Goal: Task Accomplishment & Management: Manage account settings

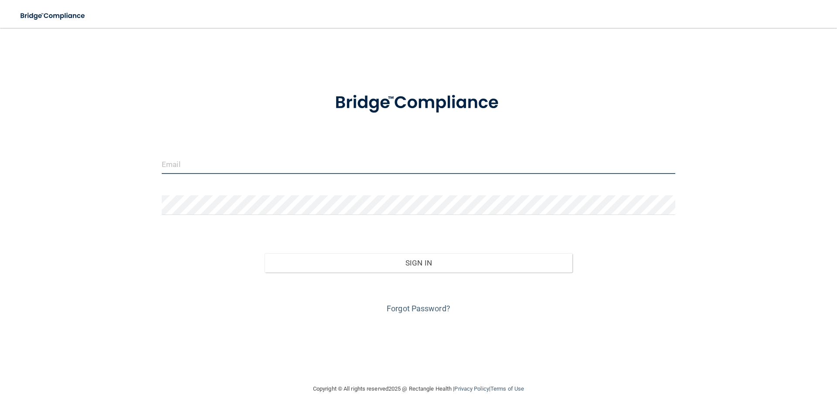
type input "[EMAIL_ADDRESS][DOMAIN_NAME]"
drag, startPoint x: 259, startPoint y: 165, endPoint x: 129, endPoint y: 145, distance: 132.0
click at [129, 145] on div "[EMAIL_ADDRESS][DOMAIN_NAME] Invalid email/password. You don't have permission …" at bounding box center [418, 206] width 802 height 338
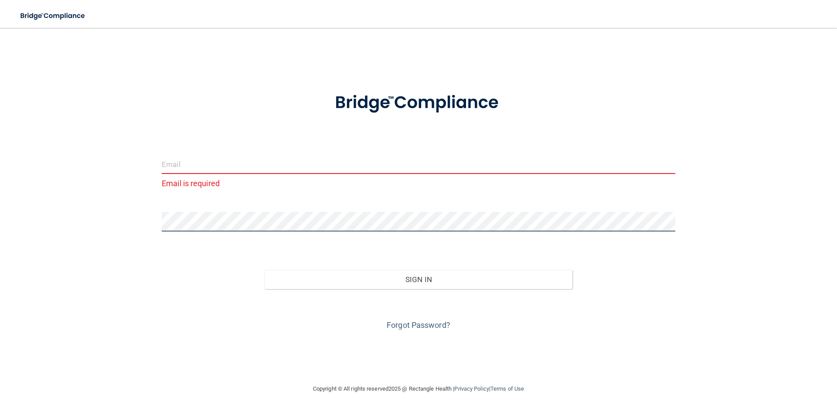
click at [111, 218] on div "Email is required Invalid email/password. You don't have permission to access t…" at bounding box center [418, 206] width 802 height 338
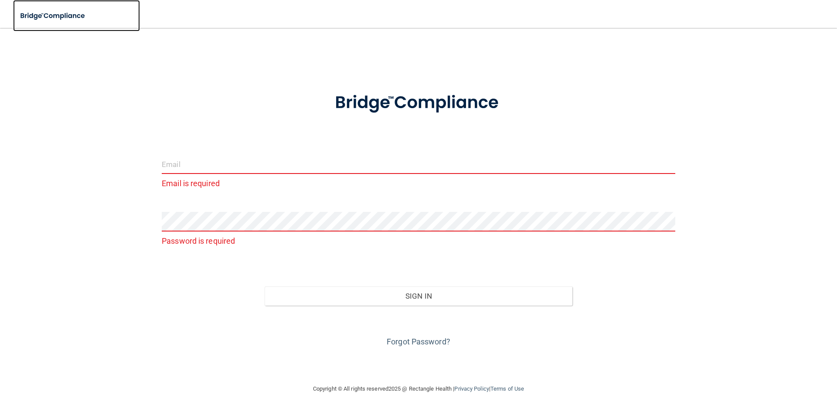
click at [54, 13] on img at bounding box center [53, 16] width 80 height 18
click at [57, 15] on img at bounding box center [53, 16] width 80 height 18
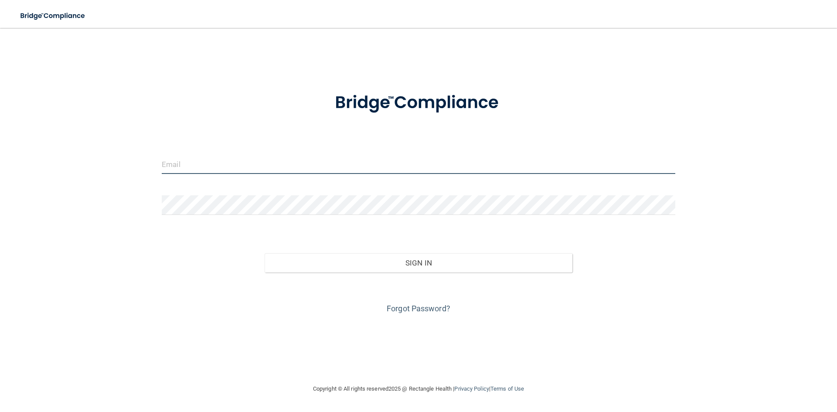
type input "[EMAIL_ADDRESS][DOMAIN_NAME]"
drag, startPoint x: 232, startPoint y: 163, endPoint x: 100, endPoint y: 155, distance: 131.5
click at [100, 155] on div "[EMAIL_ADDRESS][DOMAIN_NAME] Invalid email/password. You don't have permission …" at bounding box center [418, 206] width 802 height 338
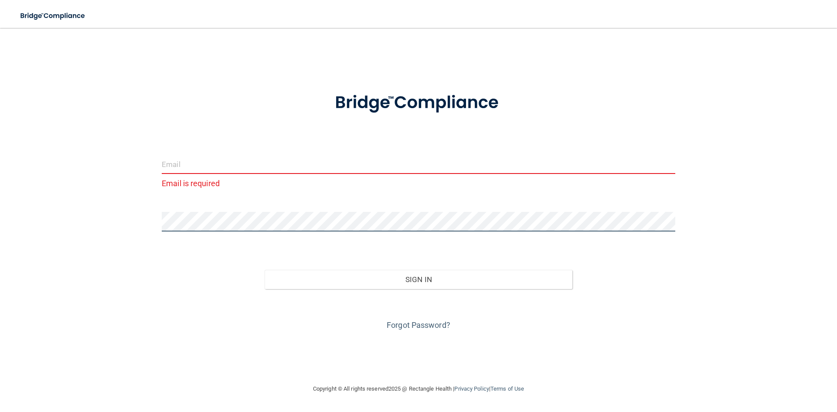
click at [113, 213] on div "Email is required Invalid email/password. You don't have permission to access t…" at bounding box center [418, 206] width 802 height 338
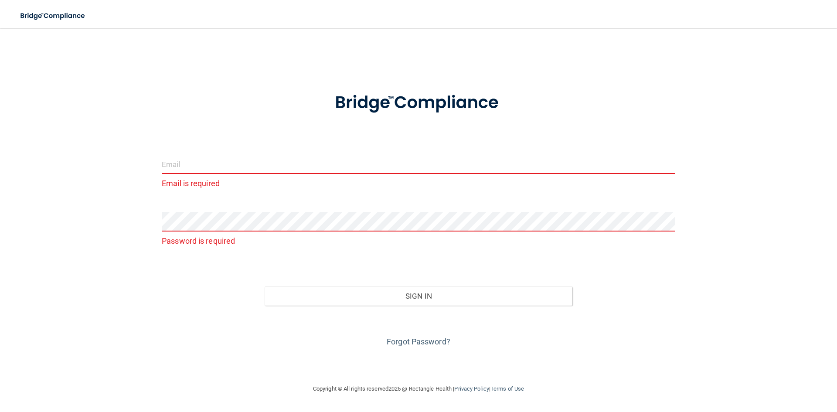
click at [191, 165] on input "email" at bounding box center [419, 164] width 514 height 20
type input "[EMAIL_ADDRESS][DOMAIN_NAME]"
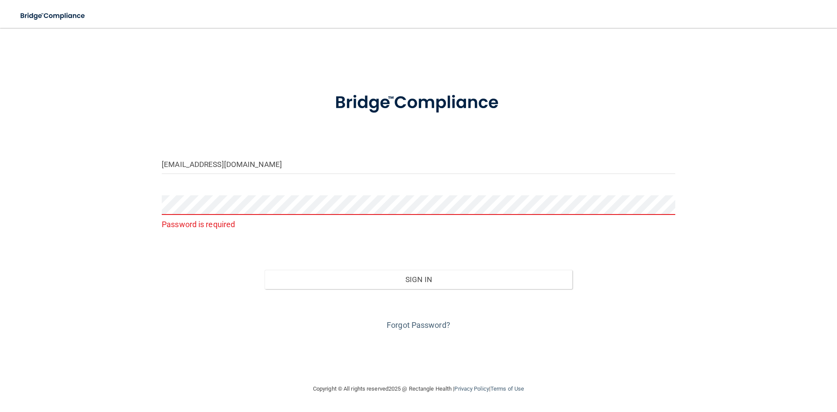
click at [384, 227] on p "Password is required" at bounding box center [419, 224] width 514 height 14
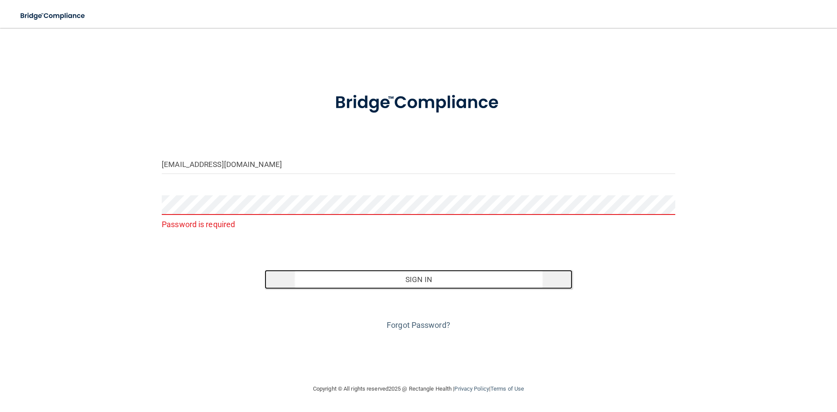
click at [411, 280] on button "Sign In" at bounding box center [419, 279] width 308 height 19
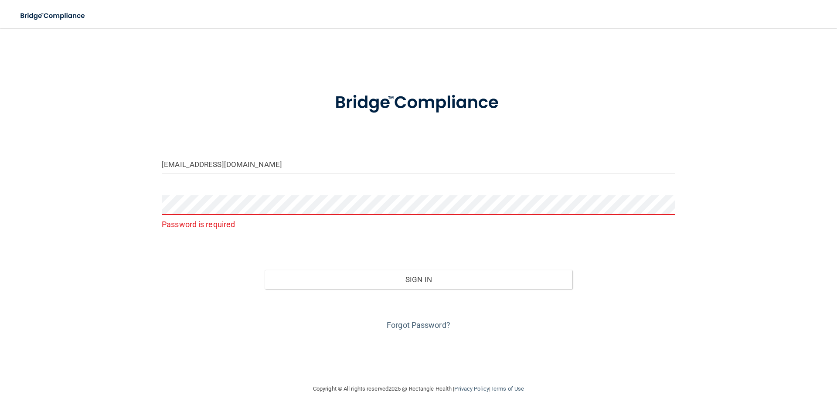
click at [407, 320] on div "Forgot Password?" at bounding box center [418, 311] width 527 height 44
click at [407, 325] on link "Forgot Password?" at bounding box center [419, 325] width 64 height 9
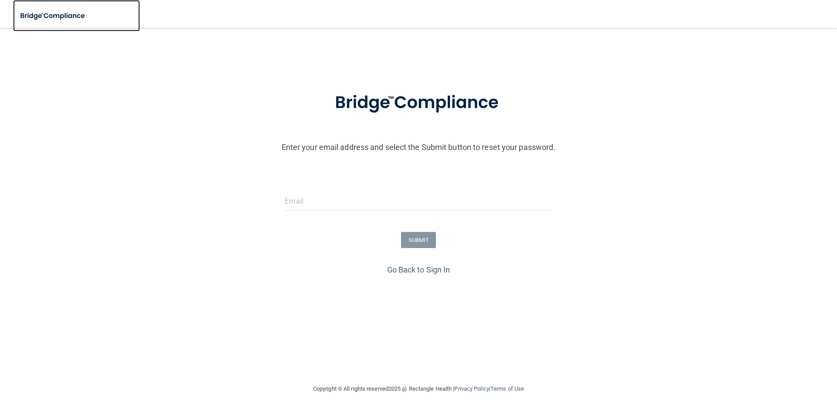
click at [69, 16] on img at bounding box center [53, 16] width 80 height 18
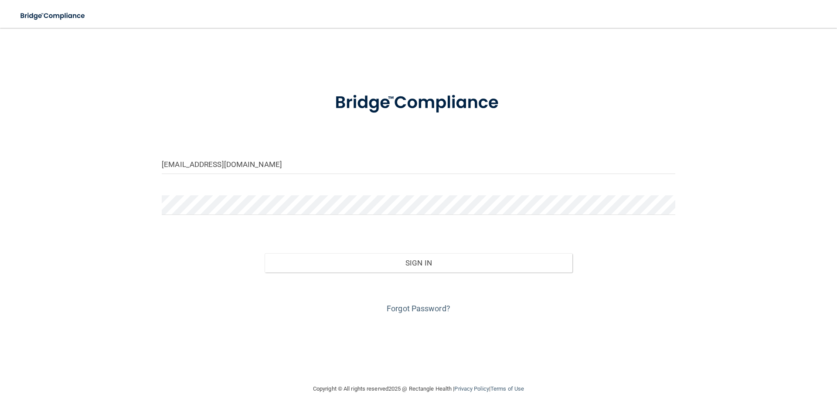
click at [69, 16] on img at bounding box center [53, 16] width 80 height 18
drag, startPoint x: 249, startPoint y: 165, endPoint x: 103, endPoint y: 157, distance: 146.8
click at [103, 157] on div "[EMAIL_ADDRESS][DOMAIN_NAME] Invalid email/password. You don't have permission …" at bounding box center [418, 206] width 802 height 338
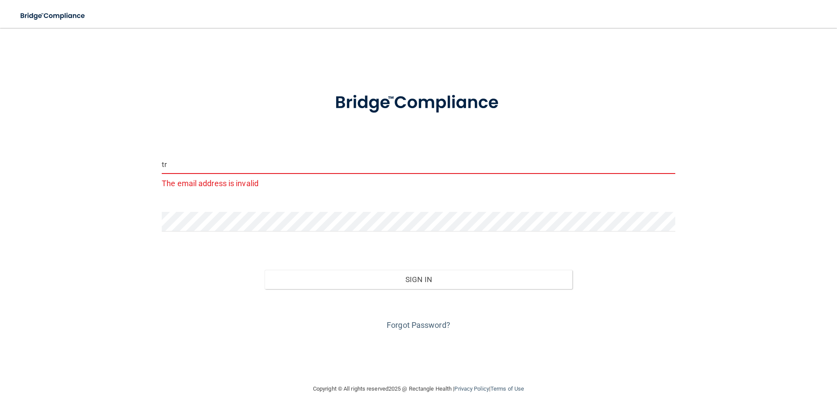
type input "[EMAIL_ADDRESS][DOMAIN_NAME]"
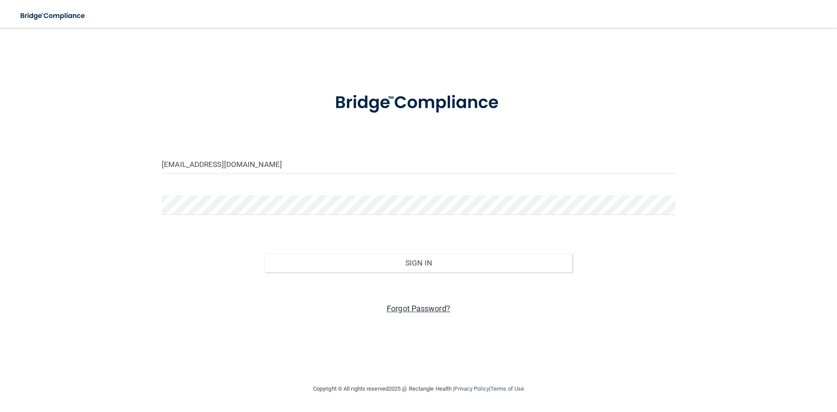
click at [408, 310] on link "Forgot Password?" at bounding box center [419, 308] width 64 height 9
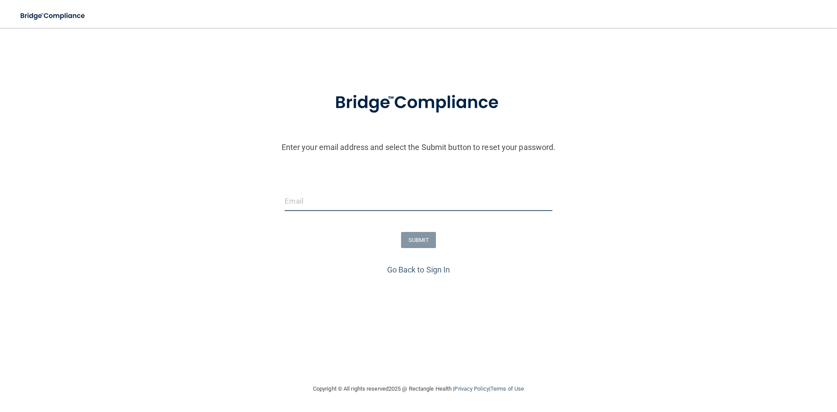
click at [360, 196] on input "email" at bounding box center [418, 201] width 267 height 20
type input "[EMAIL_ADDRESS][DOMAIN_NAME]"
click at [412, 234] on button "SUBMIT" at bounding box center [418, 240] width 35 height 16
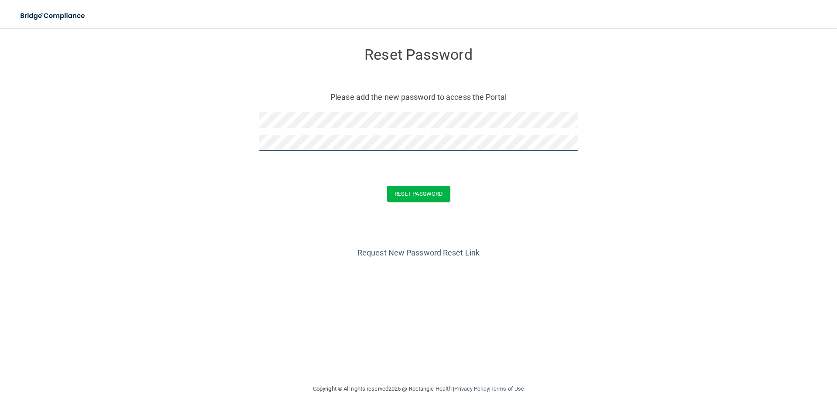
click at [387, 186] on button "Reset Password" at bounding box center [418, 194] width 63 height 16
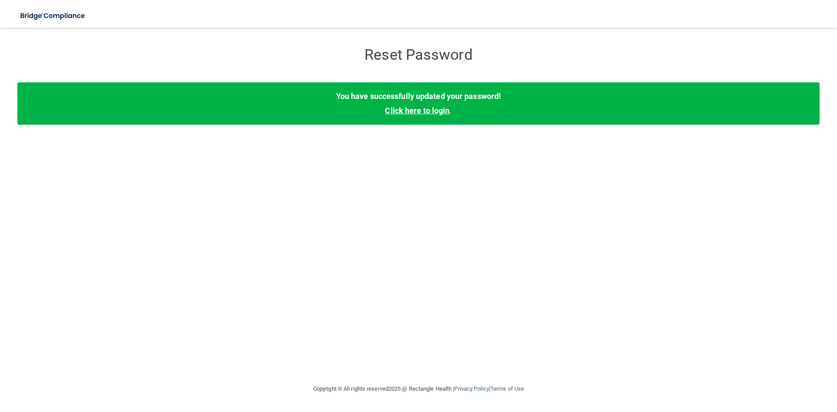
click at [418, 110] on link "Click here to login" at bounding box center [417, 110] width 65 height 9
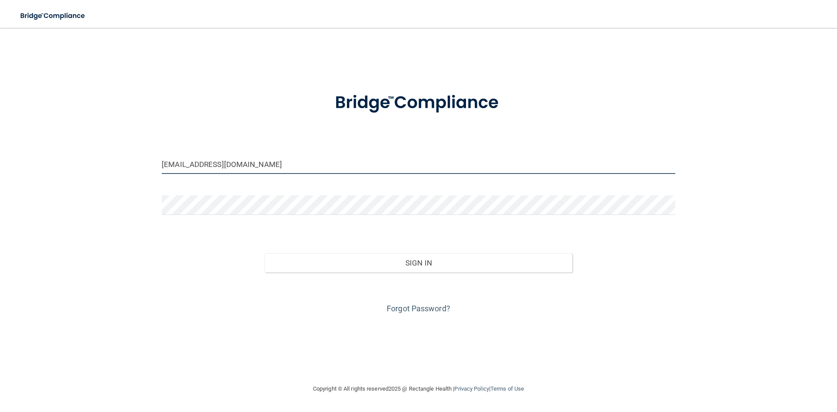
drag, startPoint x: 233, startPoint y: 168, endPoint x: 67, endPoint y: 151, distance: 167.0
click at [67, 151] on div "[EMAIL_ADDRESS][DOMAIN_NAME] Invalid email/password. You don't have permission …" at bounding box center [418, 206] width 802 height 338
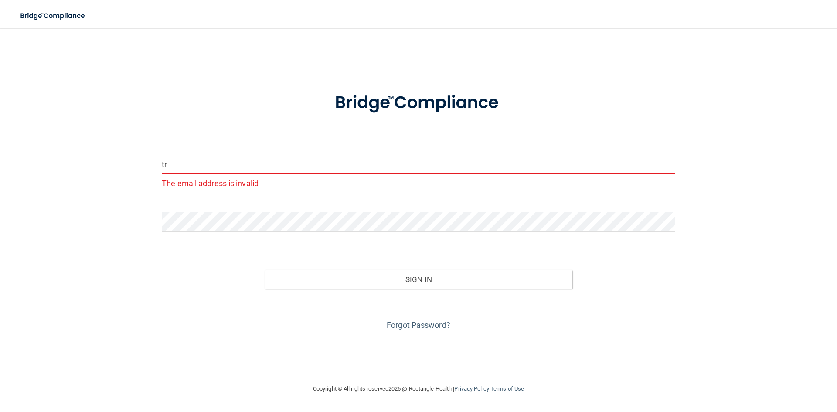
type input "[EMAIL_ADDRESS][DOMAIN_NAME]"
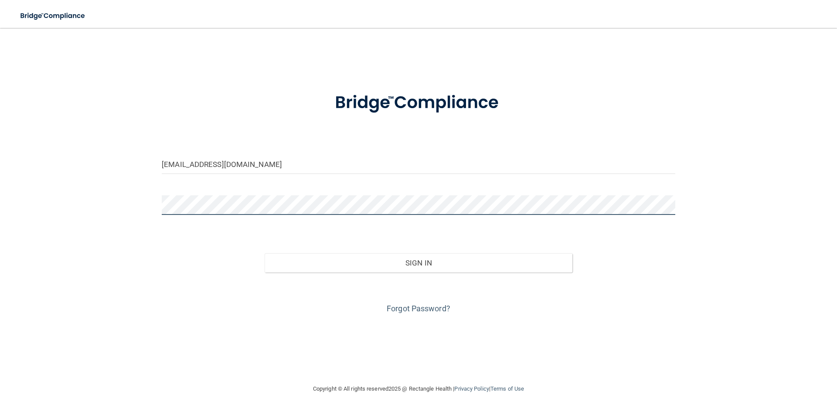
click at [106, 194] on div "trusharpateldds@westboroughdental.com Invalid email/password. You don't have pe…" at bounding box center [418, 206] width 802 height 338
click at [265, 253] on button "Sign In" at bounding box center [419, 262] width 308 height 19
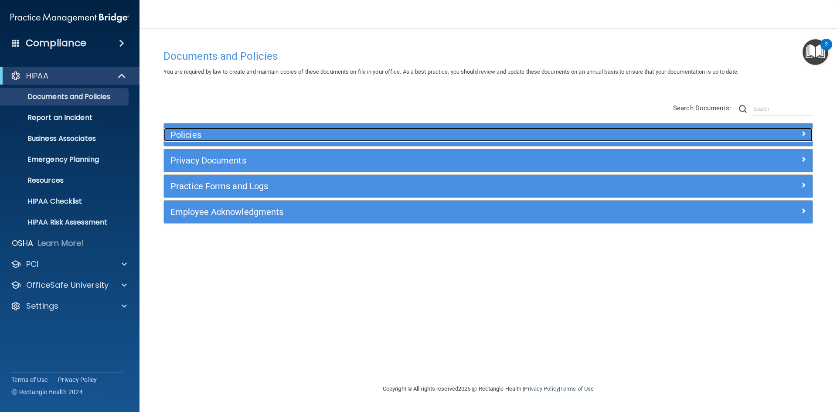
click at [238, 132] on h5 "Policies" at bounding box center [408, 135] width 474 height 10
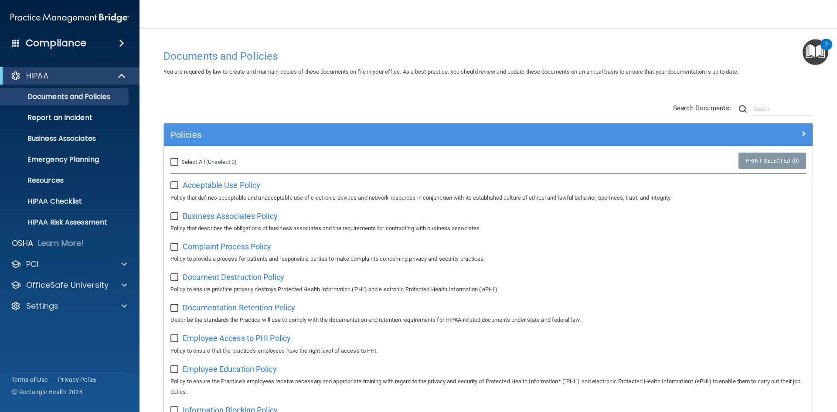
click at [174, 161] on input "Select All (Unselect 0) Unselect All" at bounding box center [176, 162] width 10 height 7
checkbox input "true"
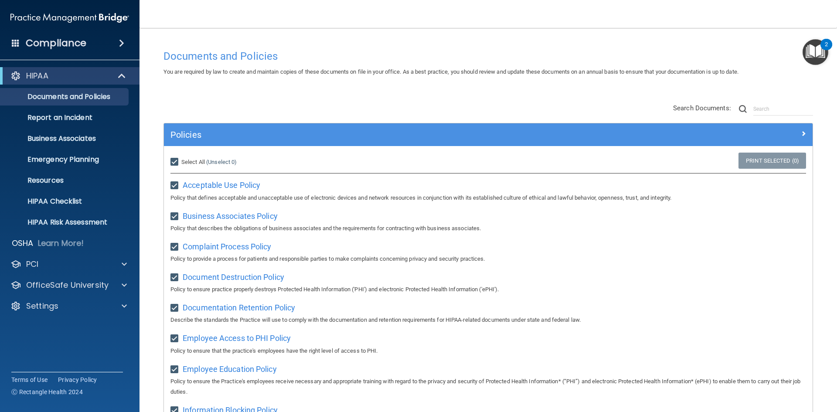
checkbox input "true"
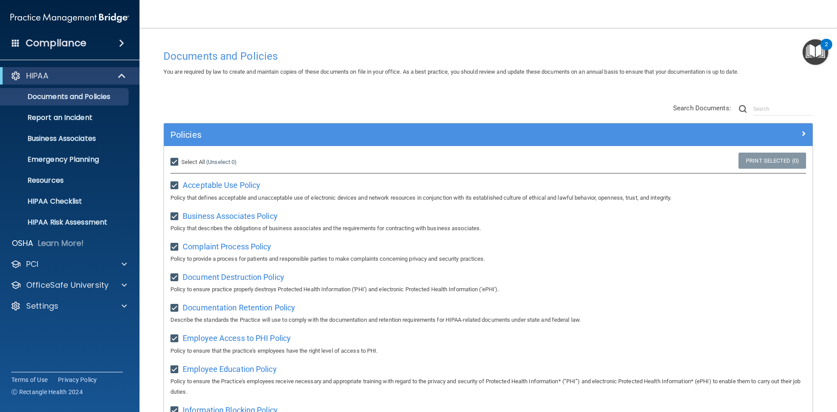
checkbox input "true"
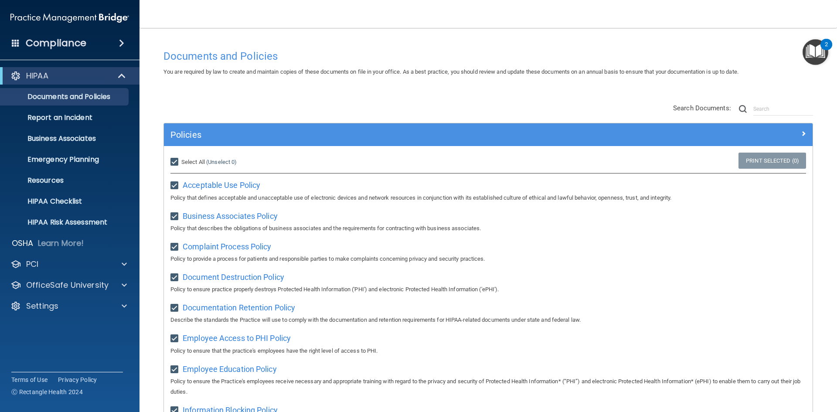
checkbox input "true"
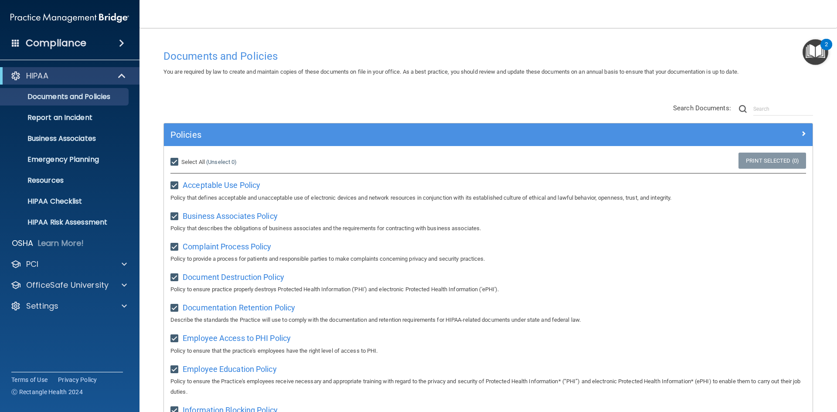
checkbox input "true"
click at [222, 186] on span "Acceptable Use Policy" at bounding box center [222, 185] width 78 height 9
click at [244, 212] on span "Business Associates Policy" at bounding box center [230, 216] width 95 height 9
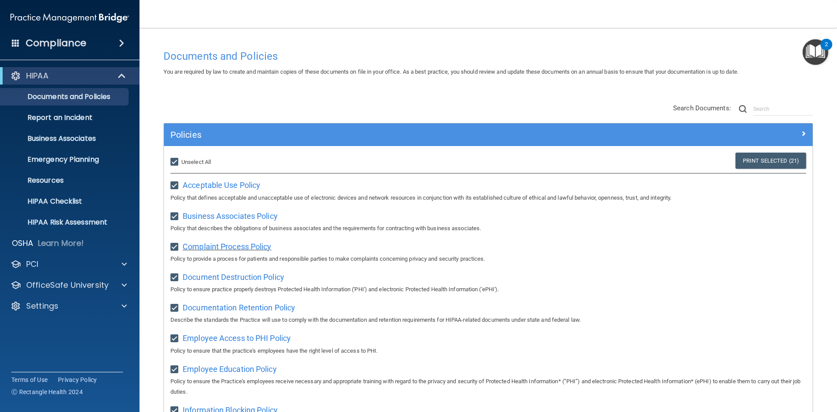
click at [240, 245] on span "Complaint Process Policy" at bounding box center [227, 246] width 89 height 9
click at [247, 311] on span "Documentation Retention Policy" at bounding box center [239, 307] width 113 height 9
click at [225, 338] on span "Employee Access to PHI Policy" at bounding box center [237, 338] width 108 height 9
click at [227, 372] on span "Employee Education Policy" at bounding box center [230, 369] width 94 height 9
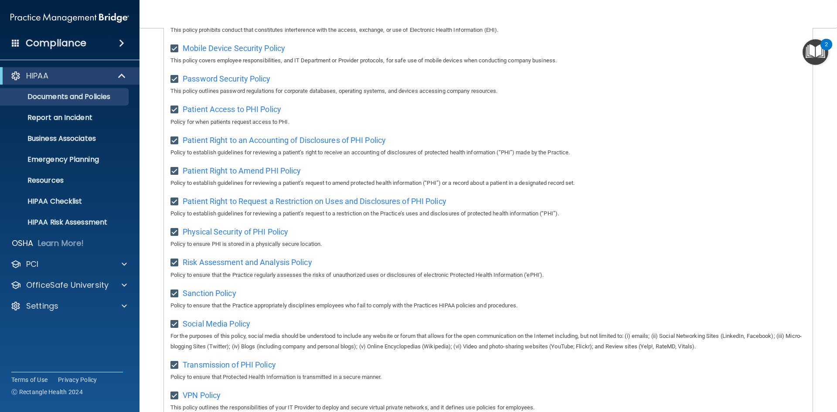
scroll to position [480, 0]
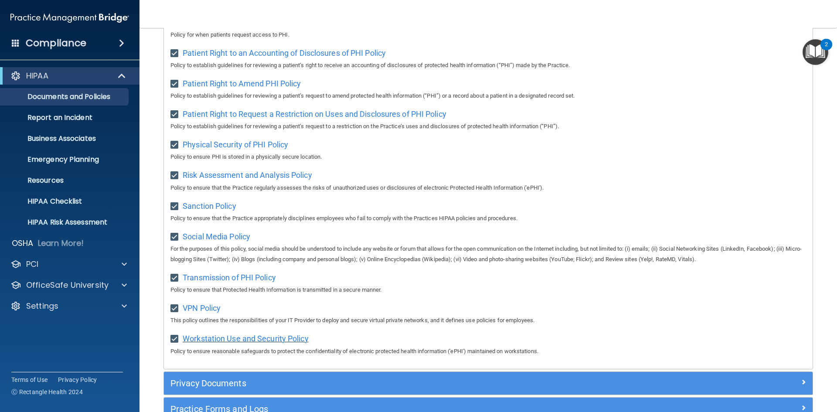
click at [213, 343] on span "Workstation Use and Security Policy" at bounding box center [246, 338] width 126 height 9
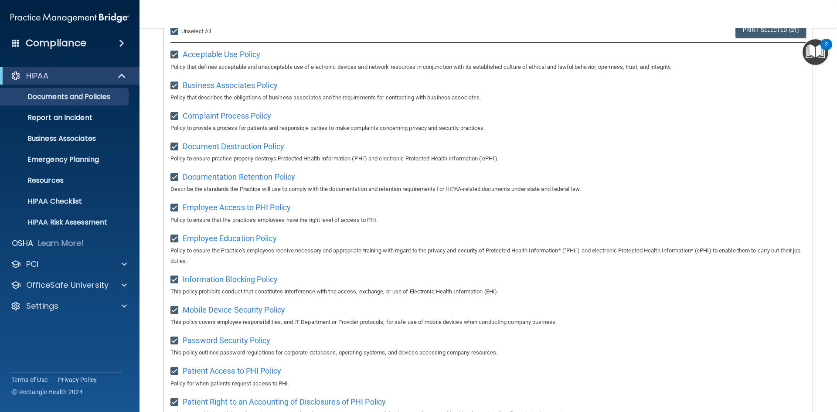
scroll to position [87, 0]
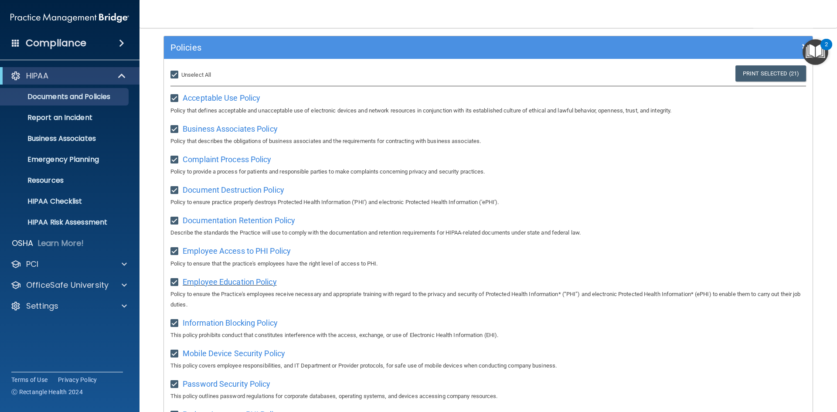
click at [213, 284] on span "Employee Education Policy" at bounding box center [230, 281] width 94 height 9
click at [218, 328] on span "Information Blocking Policy" at bounding box center [230, 322] width 95 height 9
click at [235, 358] on span "Mobile Device Security Policy" at bounding box center [234, 353] width 102 height 9
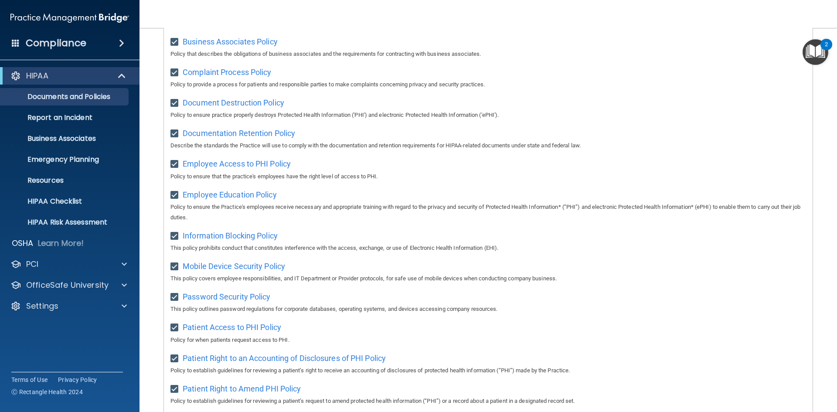
scroll to position [218, 0]
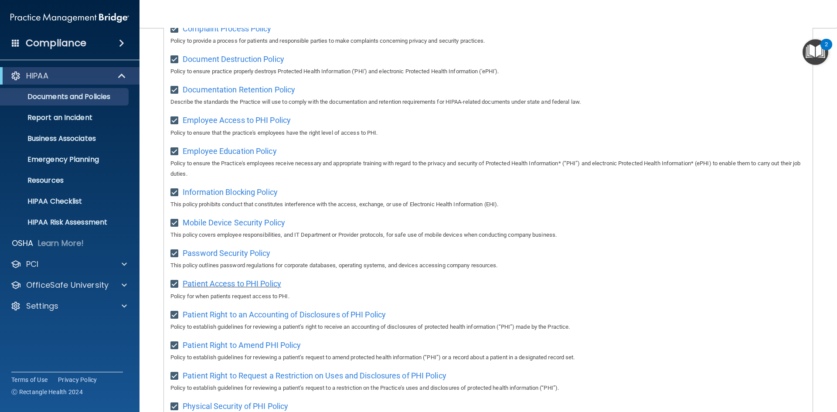
click at [217, 288] on span "Patient Access to PHI Policy" at bounding box center [232, 283] width 99 height 9
click at [226, 319] on span "Patient Right to an Accounting of Disclosures of PHI Policy" at bounding box center [284, 314] width 203 height 9
click at [216, 350] on span "Patient Right to Amend PHI Policy" at bounding box center [242, 345] width 118 height 9
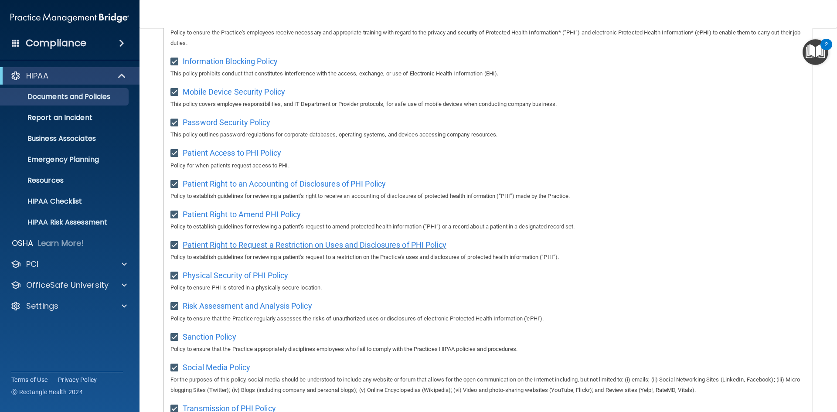
click at [212, 249] on span "Patient Right to Request a Restriction on Uses and Disclosures of PHI Policy" at bounding box center [315, 244] width 264 height 9
click at [205, 280] on span "Physical Security of PHI Policy" at bounding box center [236, 275] width 106 height 9
click at [217, 341] on span "Sanction Policy" at bounding box center [210, 336] width 54 height 9
click at [211, 311] on span "Risk Assessment and Analysis Policy" at bounding box center [248, 305] width 130 height 9
click at [206, 372] on span "Social Media Policy" at bounding box center [217, 367] width 68 height 9
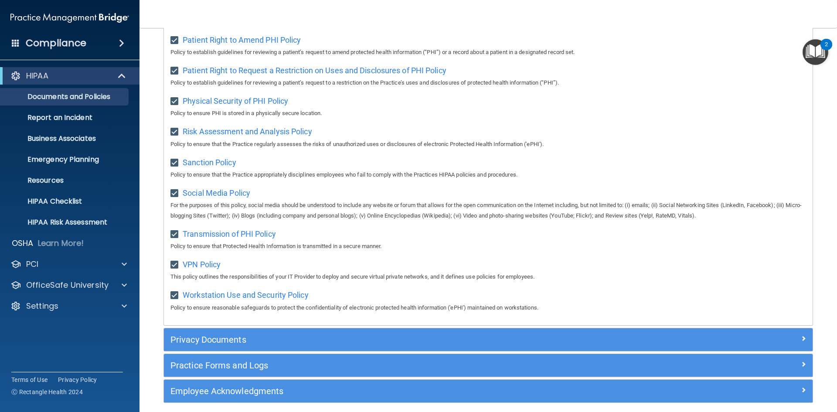
scroll to position [567, 0]
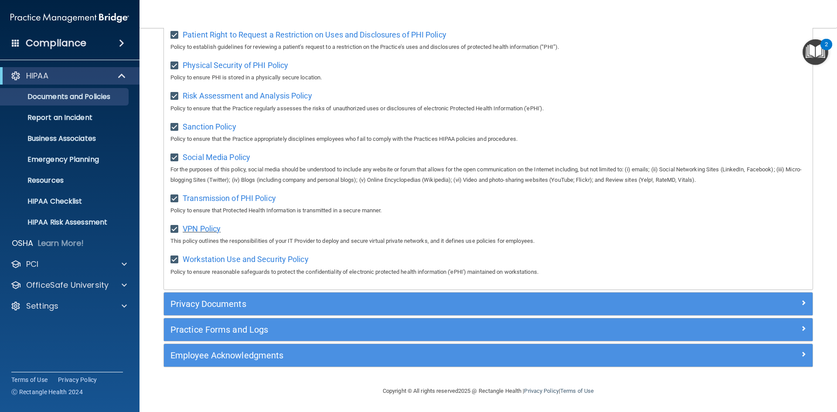
click at [184, 225] on span "VPN Policy" at bounding box center [202, 228] width 38 height 9
click at [216, 259] on span "Workstation Use and Security Policy" at bounding box center [246, 259] width 126 height 9
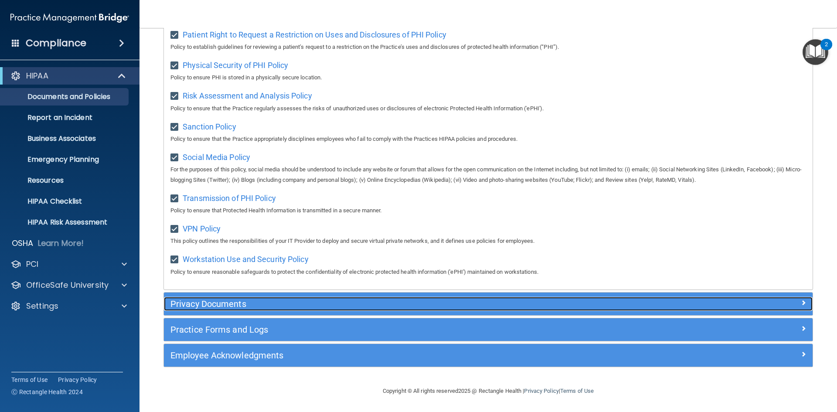
click at [218, 307] on h5 "Privacy Documents" at bounding box center [408, 304] width 474 height 10
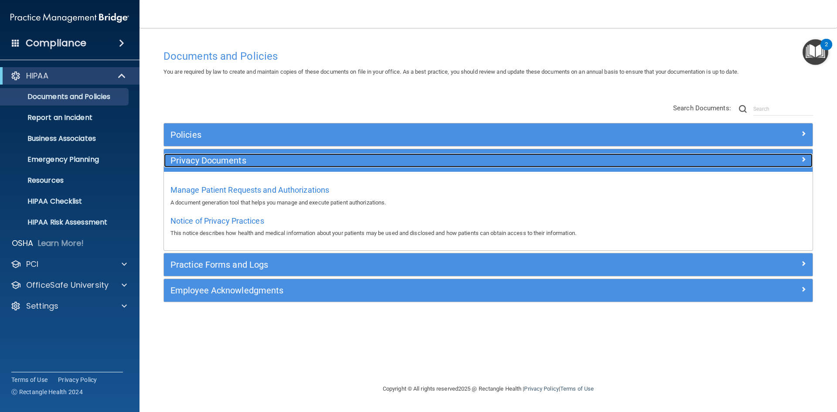
scroll to position [0, 0]
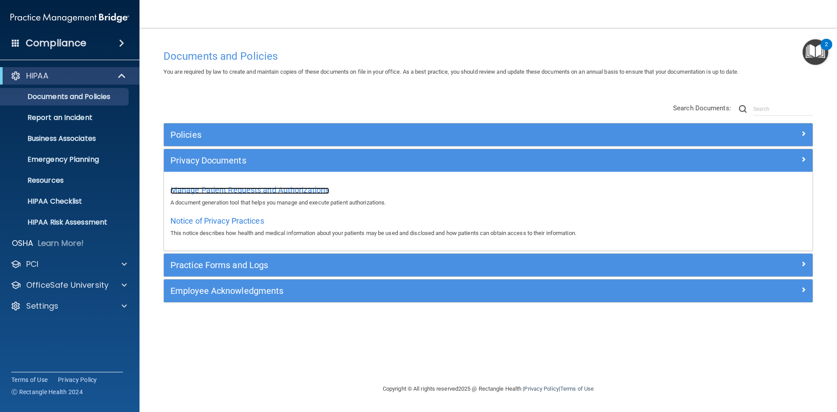
click at [232, 187] on span "Manage Patient Requests and Authorizations" at bounding box center [250, 189] width 159 height 9
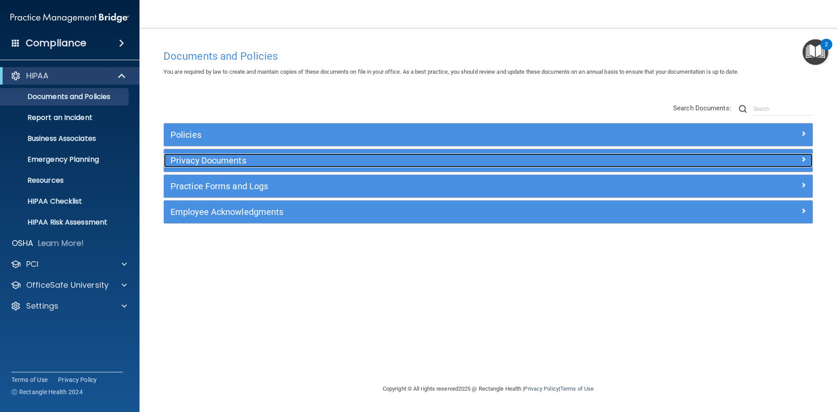
click at [208, 161] on h5 "Privacy Documents" at bounding box center [408, 161] width 474 height 10
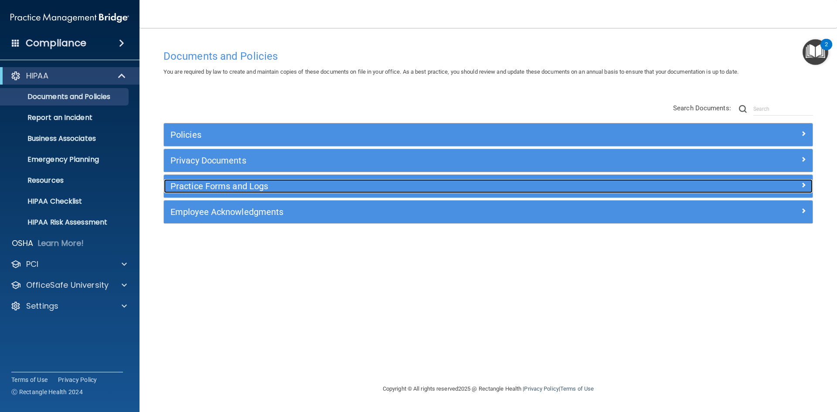
click at [259, 187] on h5 "Practice Forms and Logs" at bounding box center [408, 186] width 474 height 10
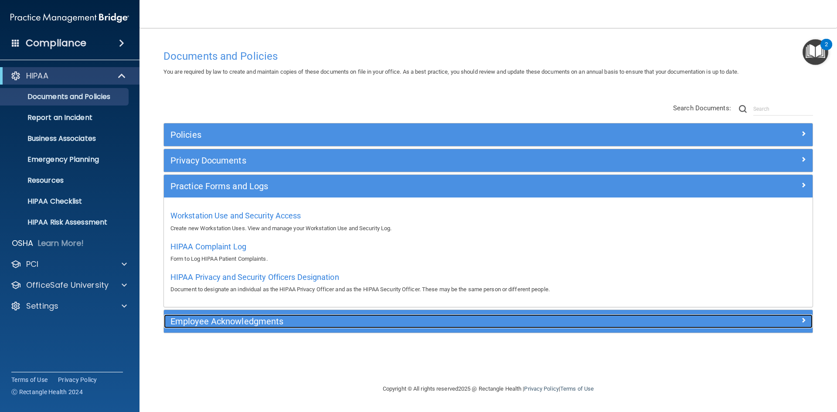
click at [313, 323] on h5 "Employee Acknowledgments" at bounding box center [408, 322] width 474 height 10
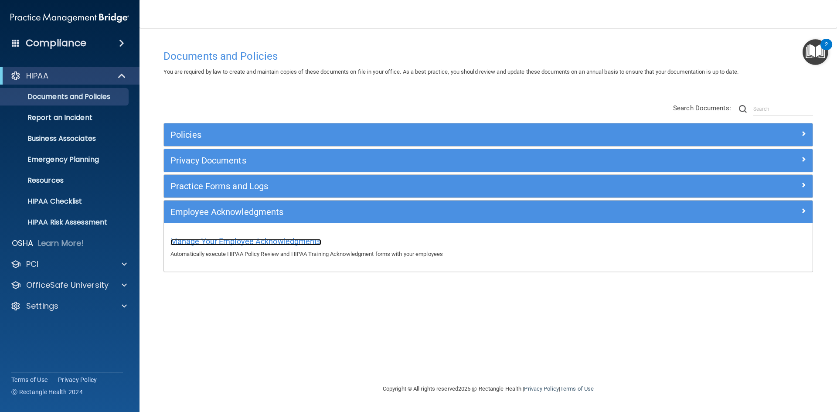
click at [246, 237] on span "Manage Your Employee Acknowledgments" at bounding box center [246, 241] width 151 height 9
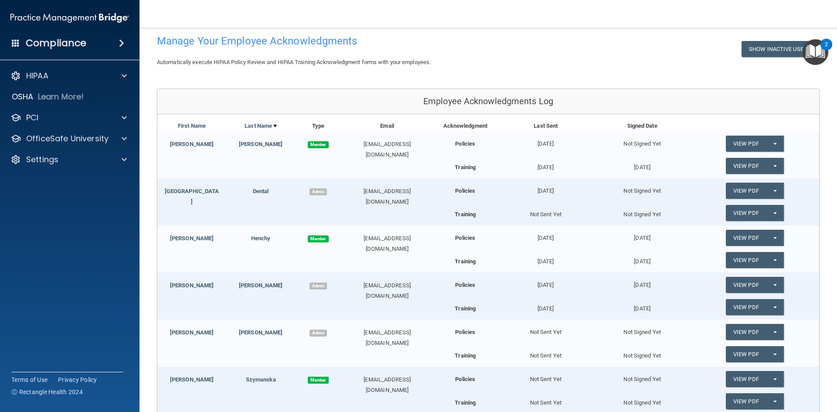
scroll to position [87, 0]
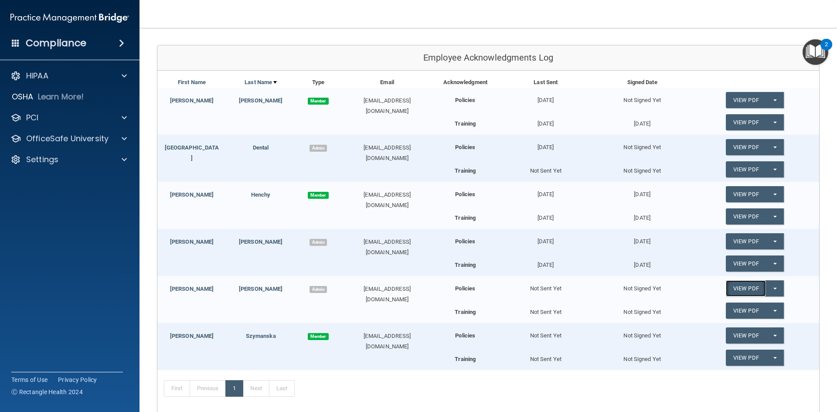
click at [751, 294] on link "View PDF" at bounding box center [746, 288] width 40 height 16
click at [729, 313] on link "View PDF" at bounding box center [746, 311] width 40 height 16
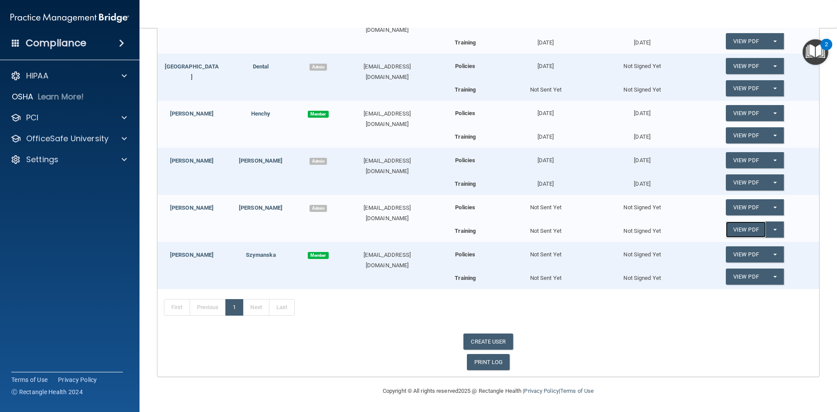
scroll to position [0, 0]
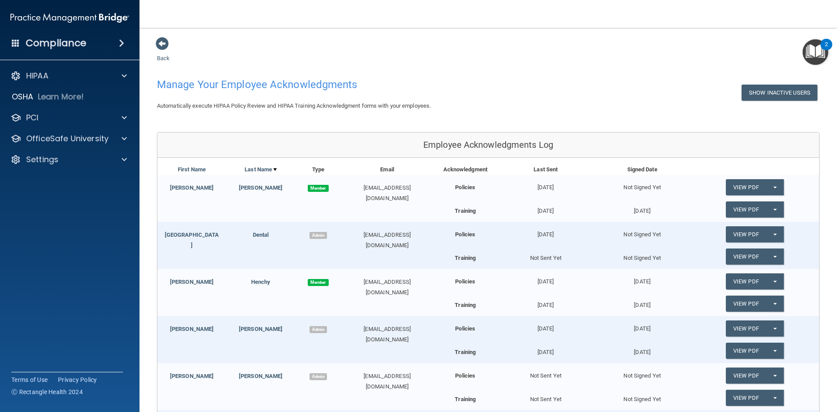
click at [85, 40] on h4 "Compliance" at bounding box center [56, 43] width 61 height 12
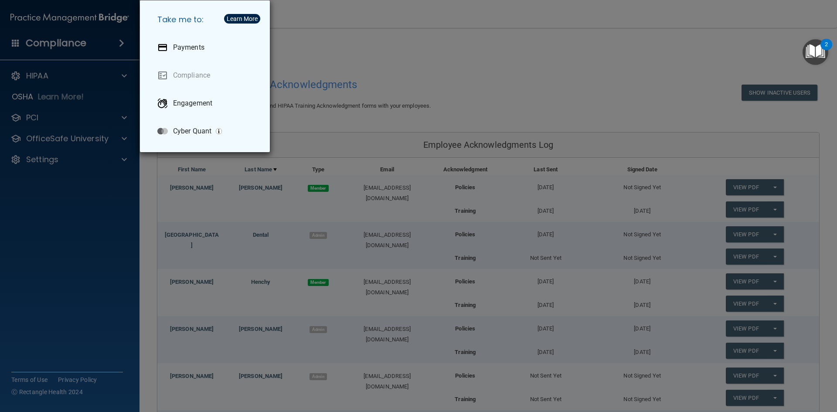
drag, startPoint x: 391, startPoint y: 59, endPoint x: 238, endPoint y: 64, distance: 153.2
click at [382, 59] on div "Take me to: Payments Compliance Engagement Cyber Quant" at bounding box center [418, 206] width 837 height 412
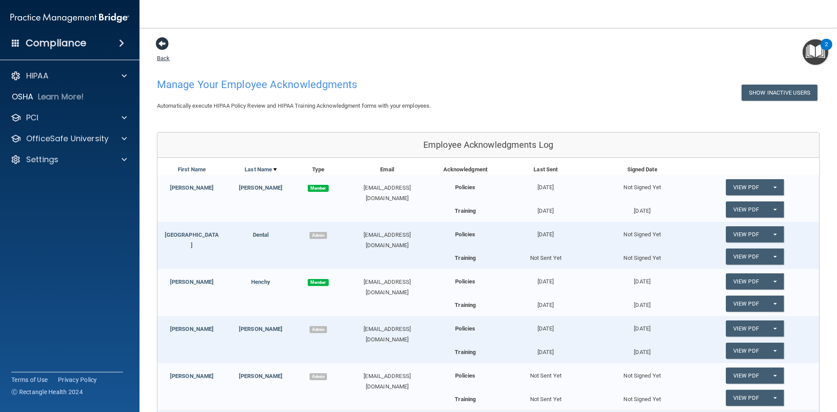
click at [162, 40] on span at bounding box center [162, 43] width 13 height 13
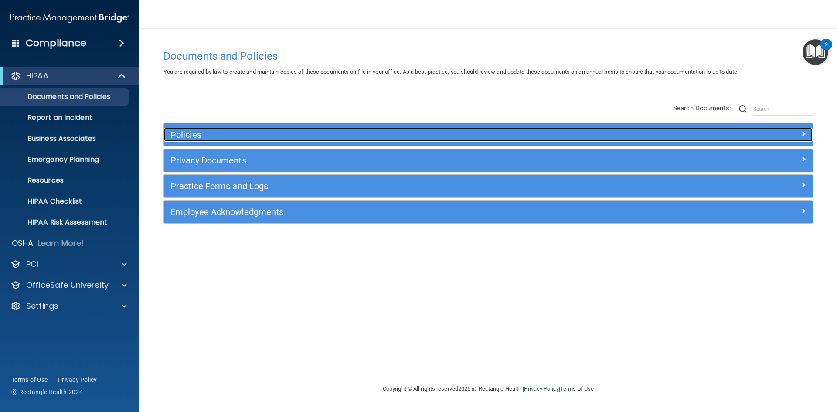
click at [180, 133] on h5 "Policies" at bounding box center [408, 135] width 474 height 10
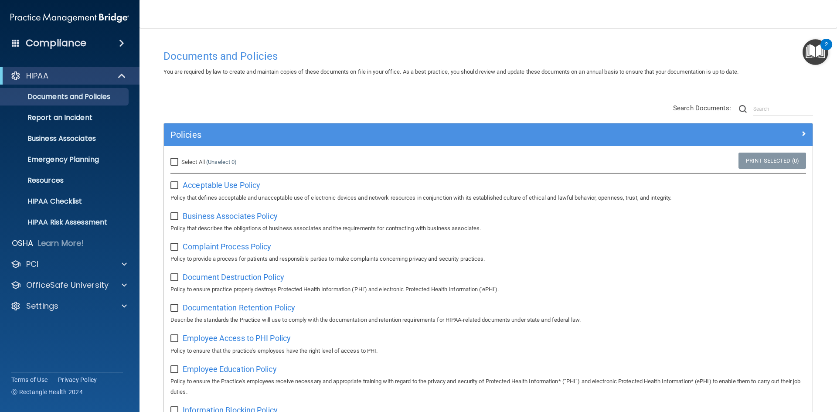
click at [175, 160] on input "Select All (Unselect 0) Unselect All" at bounding box center [176, 162] width 10 height 7
checkbox input "true"
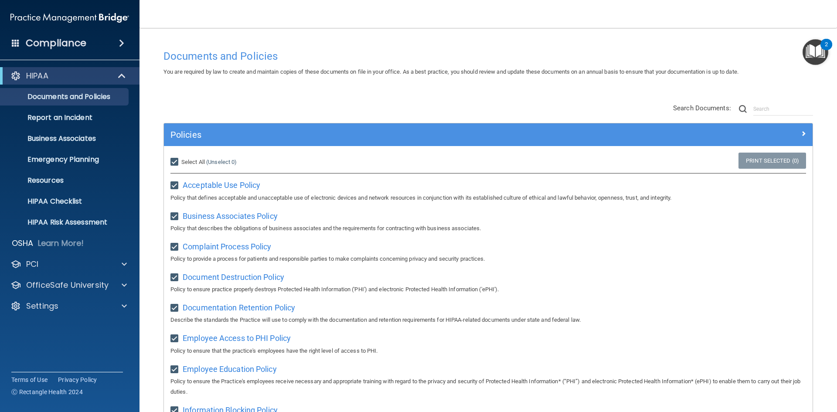
checkbox input "true"
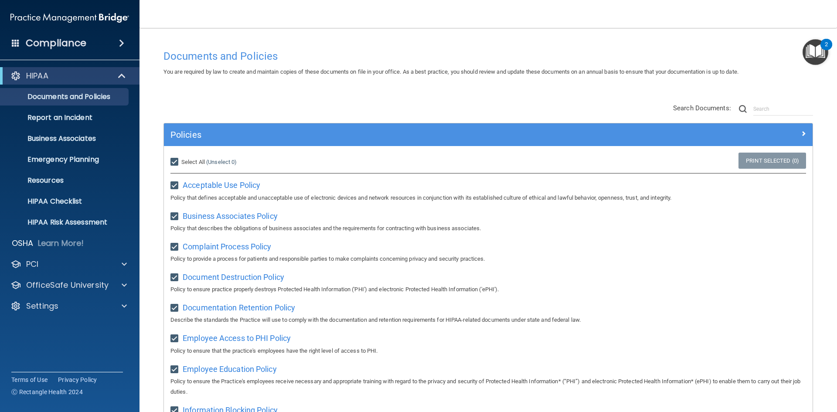
checkbox input "true"
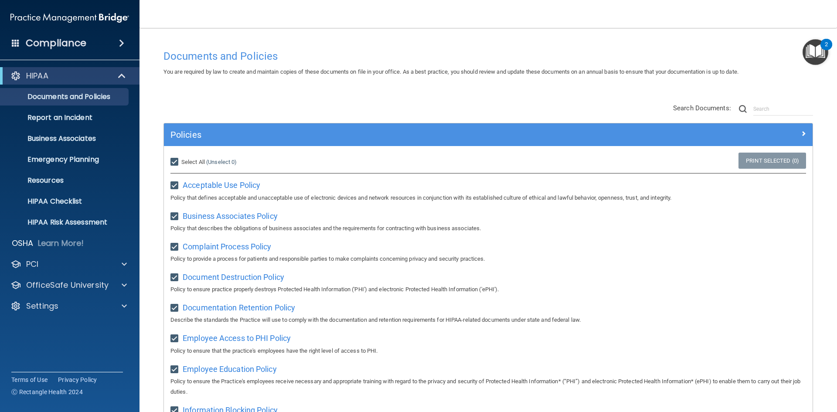
checkbox input "true"
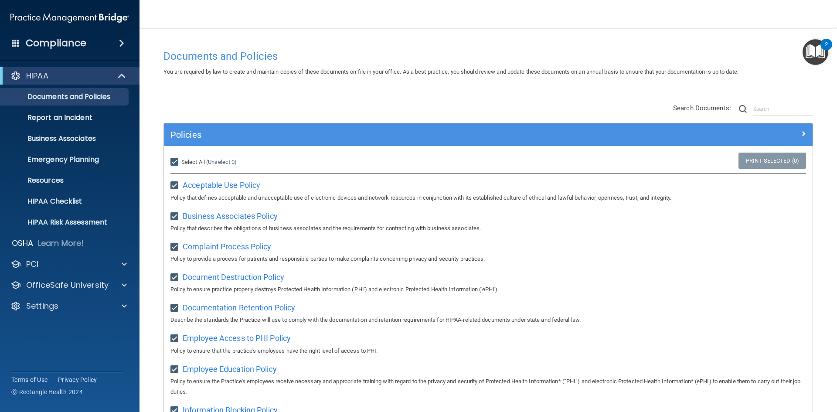
checkbox input "true"
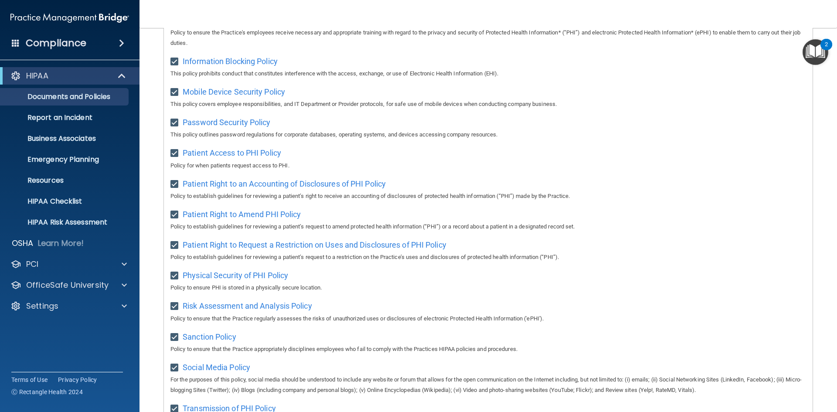
scroll to position [567, 0]
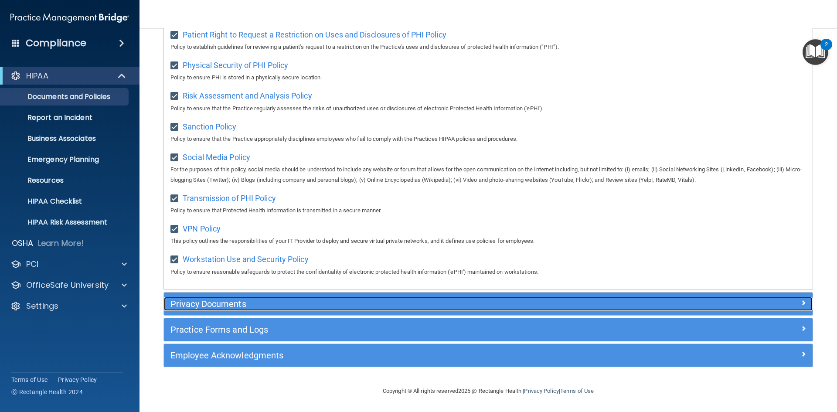
click at [268, 299] on h5 "Privacy Documents" at bounding box center [408, 304] width 474 height 10
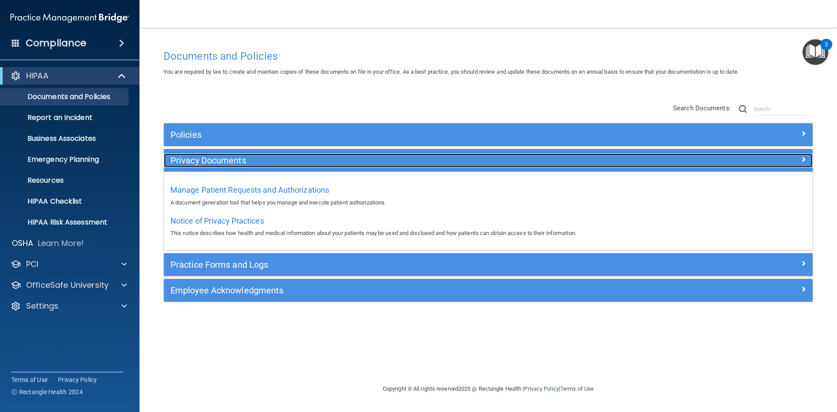
scroll to position [0, 0]
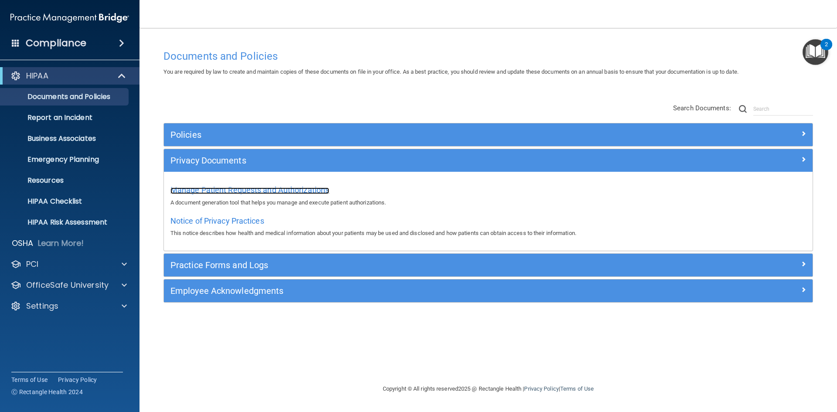
click at [237, 191] on span "Manage Patient Requests and Authorizations" at bounding box center [250, 189] width 159 height 9
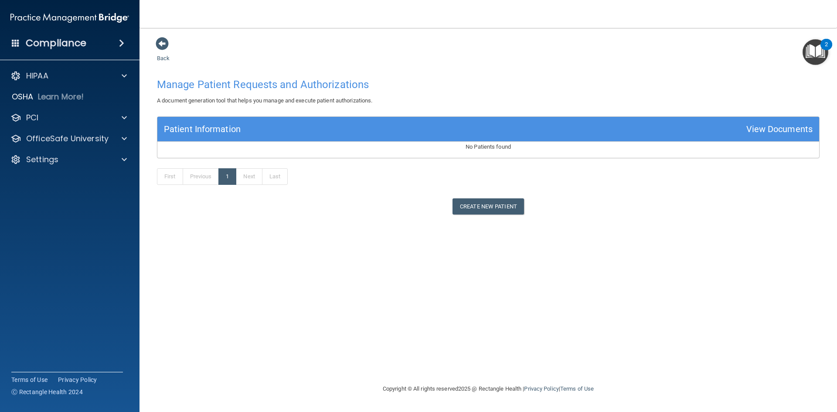
click at [155, 44] on main "Back Manage Patient Requests and Authorizations A document generation tool that…" at bounding box center [489, 220] width 698 height 384
click at [157, 42] on span at bounding box center [162, 43] width 13 height 13
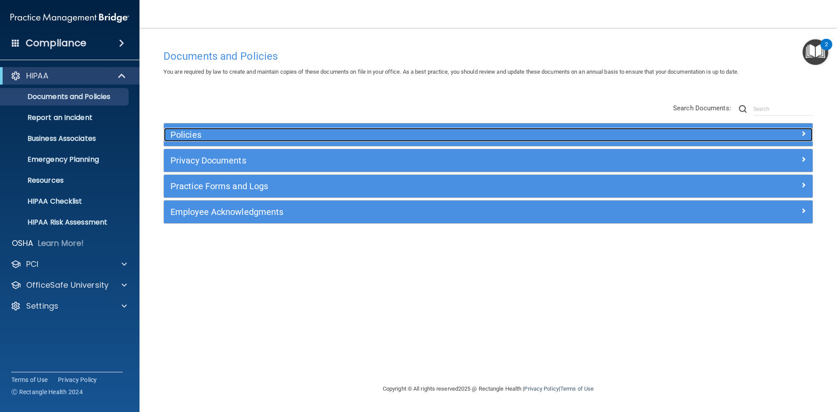
click at [198, 131] on h5 "Policies" at bounding box center [408, 135] width 474 height 10
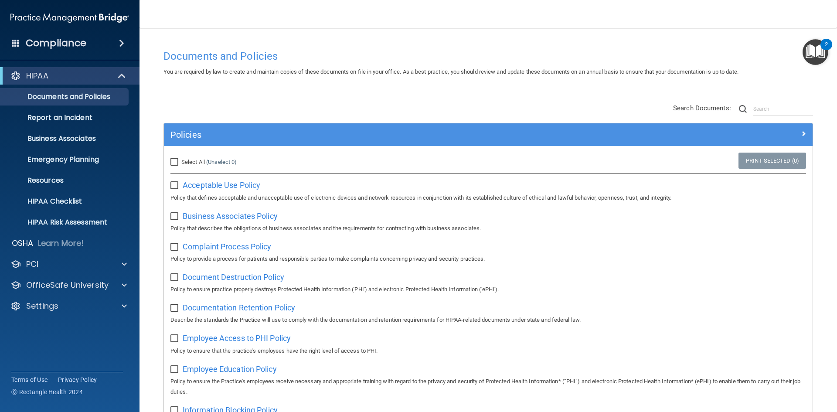
click at [172, 160] on input "Select All (Unselect 0) Unselect All" at bounding box center [176, 162] width 10 height 7
checkbox input "true"
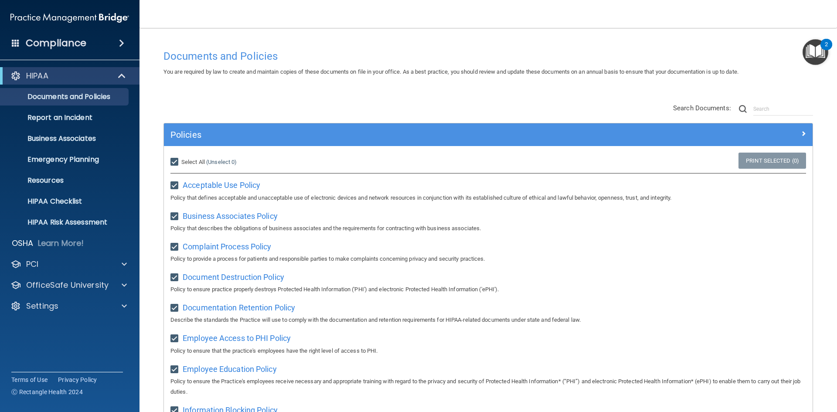
checkbox input "true"
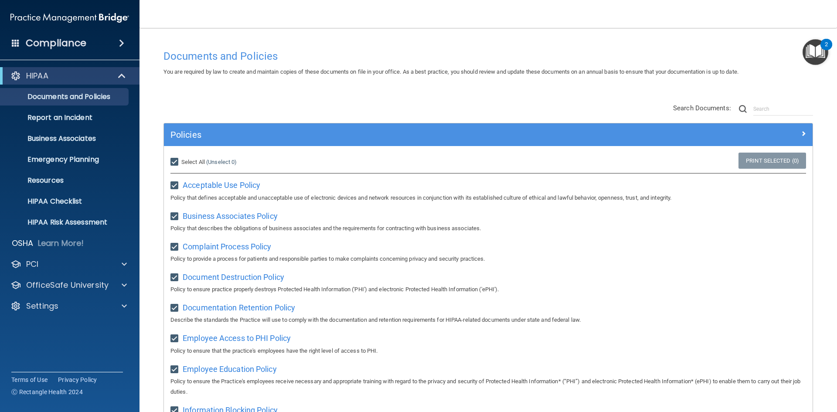
checkbox input "true"
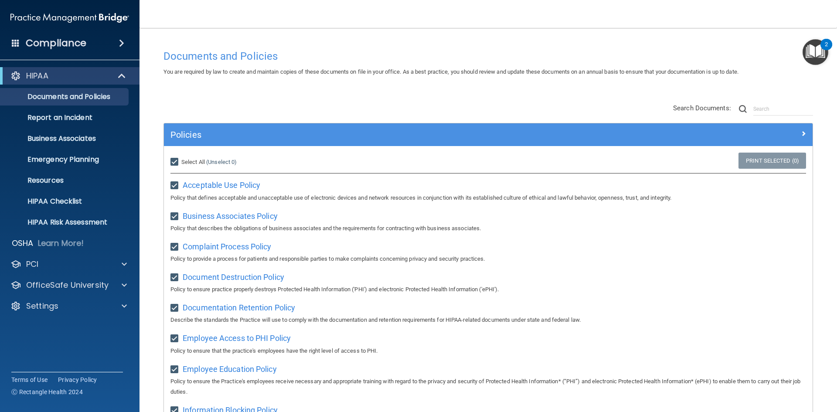
checkbox input "true"
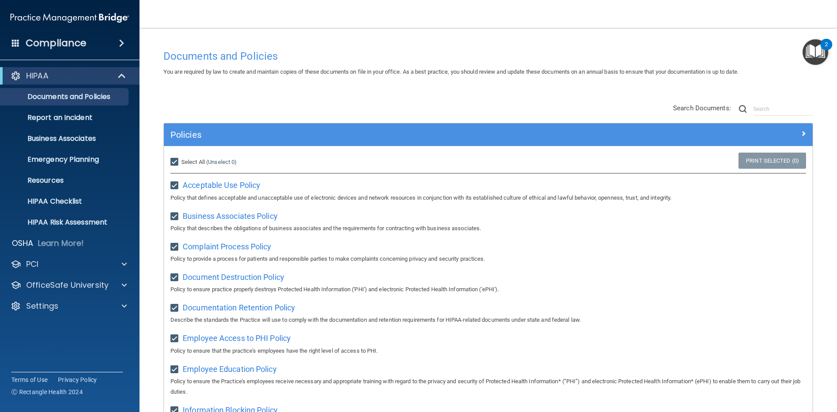
checkbox input "true"
